Goal: Go to known website

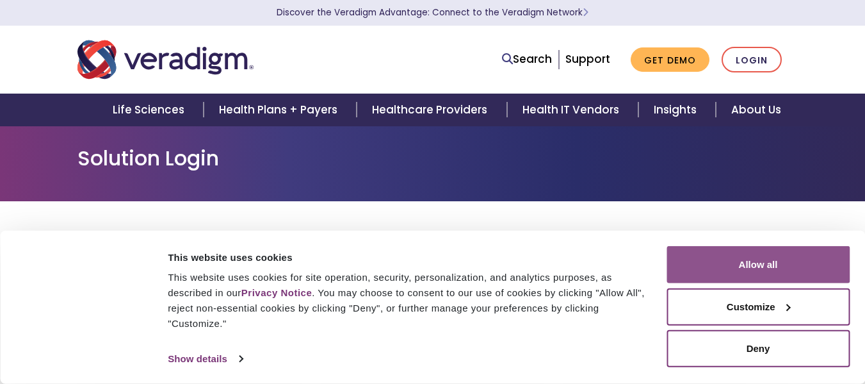
click at [763, 249] on button "Allow all" at bounding box center [758, 264] width 183 height 37
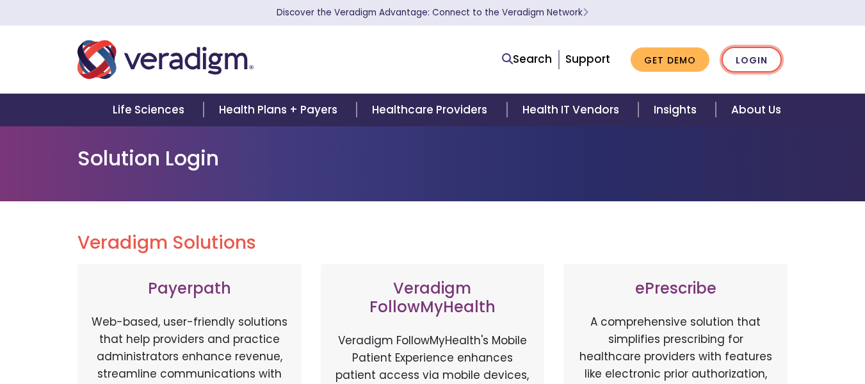
click at [749, 61] on link "Login" at bounding box center [752, 60] width 60 height 26
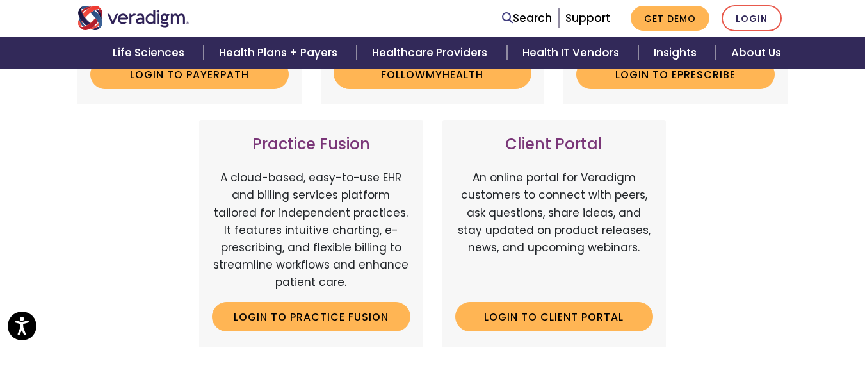
scroll to position [435, 0]
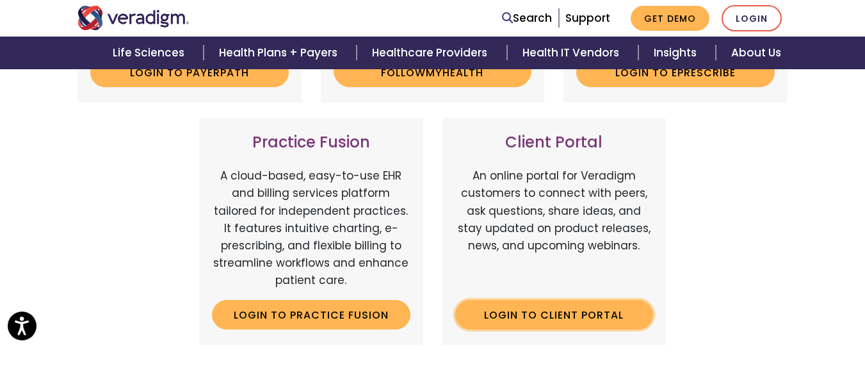
click at [524, 320] on link "Login to Client Portal" at bounding box center [554, 314] width 199 height 29
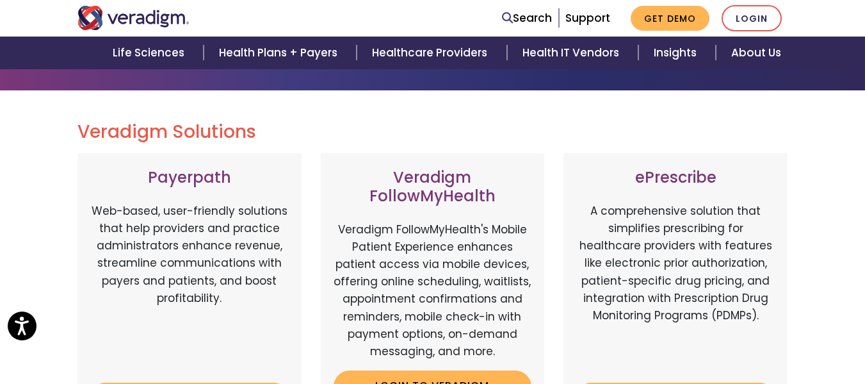
scroll to position [0, 0]
